Goal: Task Accomplishment & Management: Manage account settings

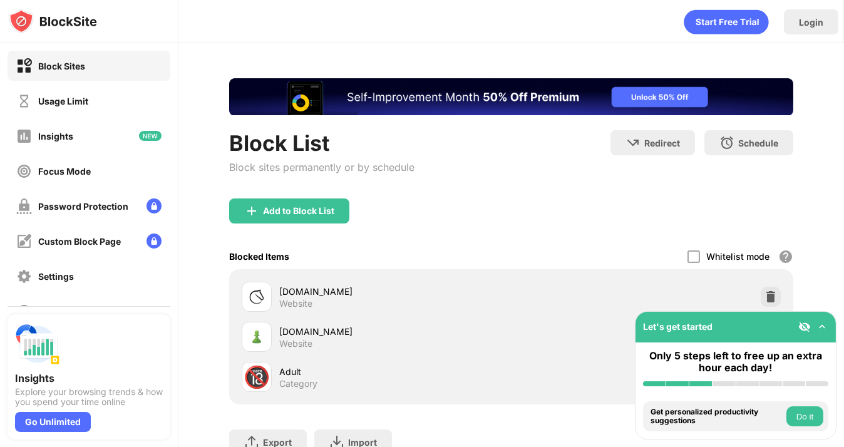
scroll to position [98, 0]
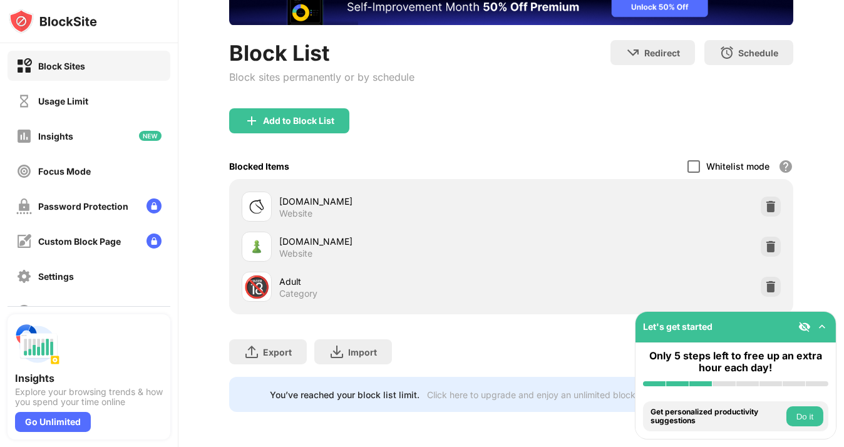
click at [691, 160] on div at bounding box center [694, 166] width 13 height 13
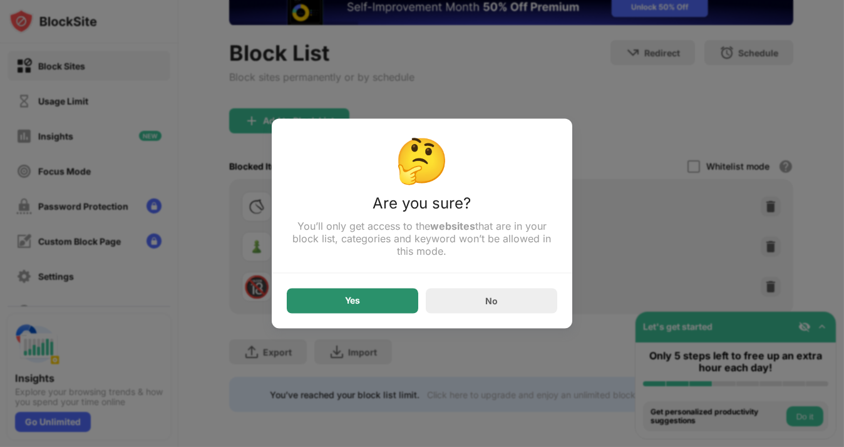
click at [368, 303] on div "Yes" at bounding box center [353, 301] width 132 height 25
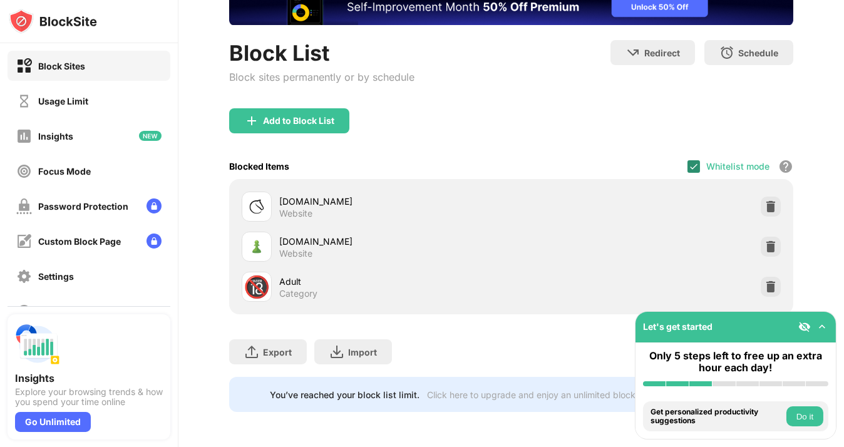
click at [689, 162] on img at bounding box center [694, 167] width 10 height 10
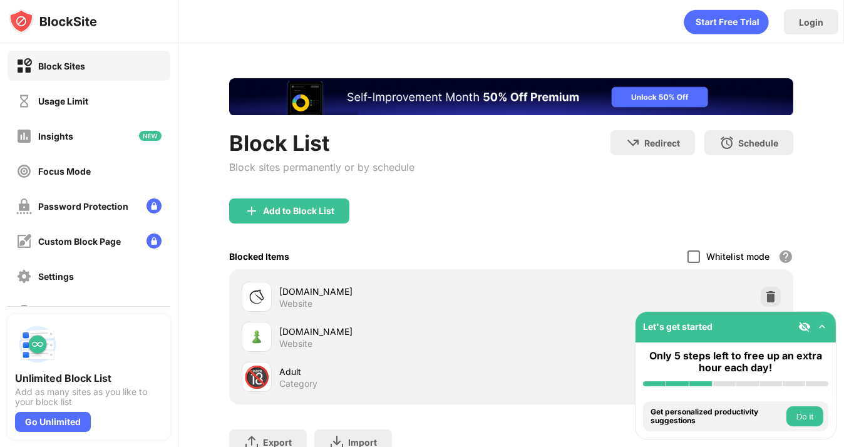
click at [688, 256] on div at bounding box center [694, 257] width 13 height 13
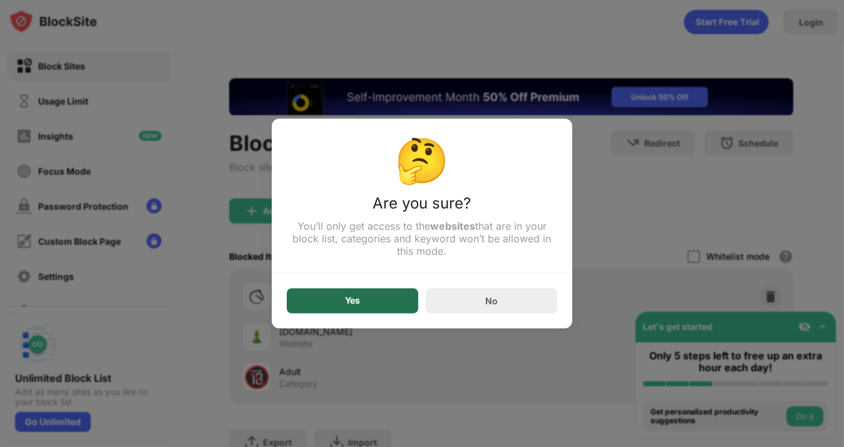
click at [416, 304] on div "Yes" at bounding box center [353, 301] width 132 height 25
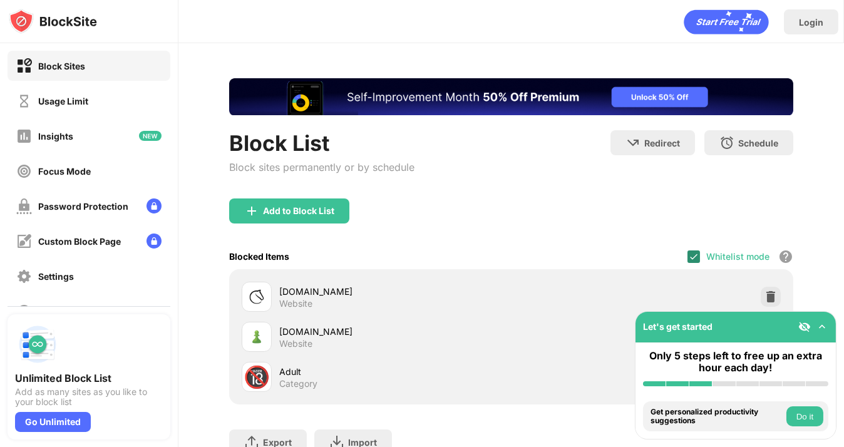
click at [688, 261] on div at bounding box center [694, 257] width 13 height 13
